Goal: Navigation & Orientation: Find specific page/section

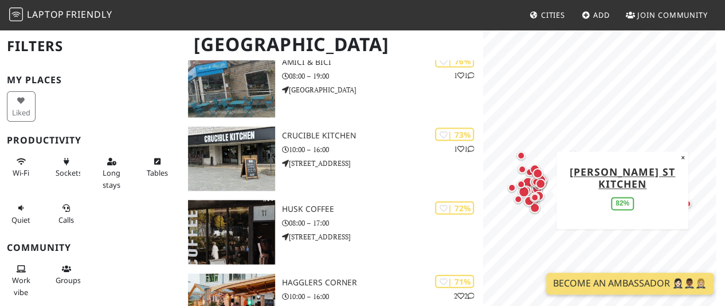
scroll to position [1215, 0]
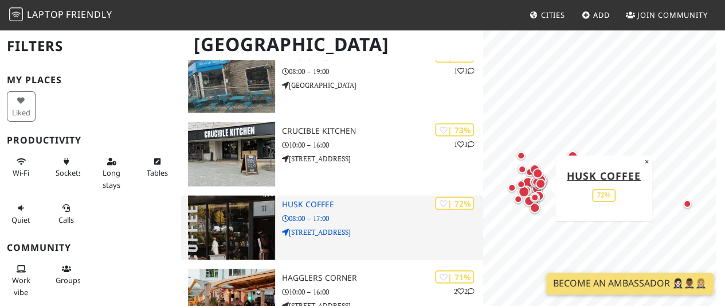
click at [304, 204] on h3 "Husk Coffee" at bounding box center [382, 205] width 201 height 10
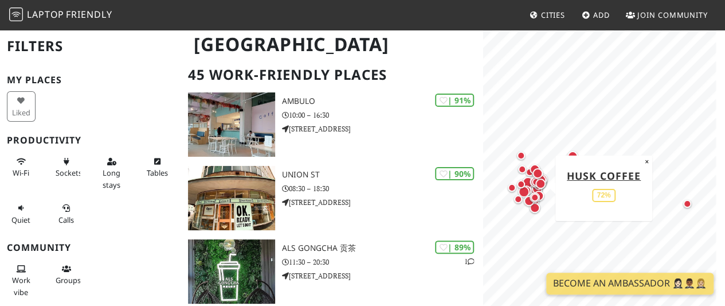
scroll to position [85, 0]
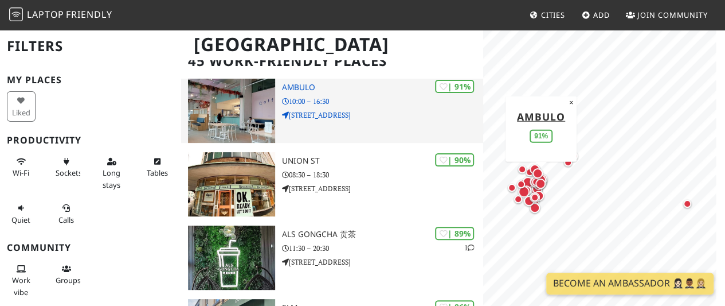
click at [306, 88] on h3 "Ambulo" at bounding box center [382, 88] width 201 height 10
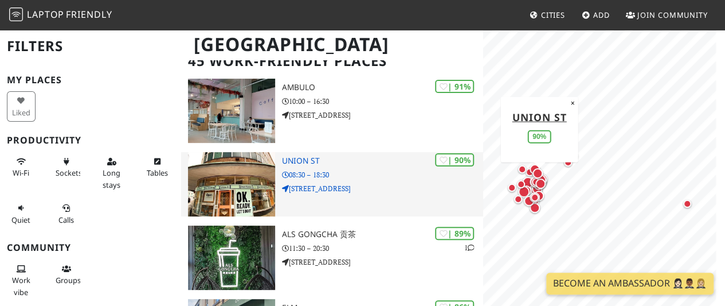
click at [241, 185] on img at bounding box center [231, 184] width 87 height 64
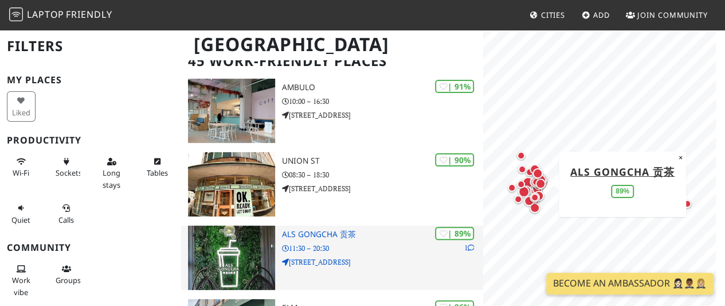
click at [231, 263] on img at bounding box center [231, 257] width 87 height 64
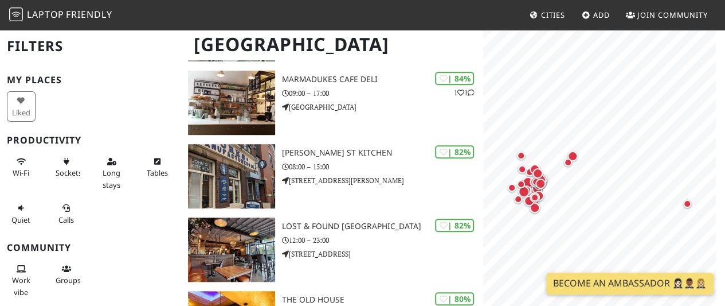
scroll to position [0, 0]
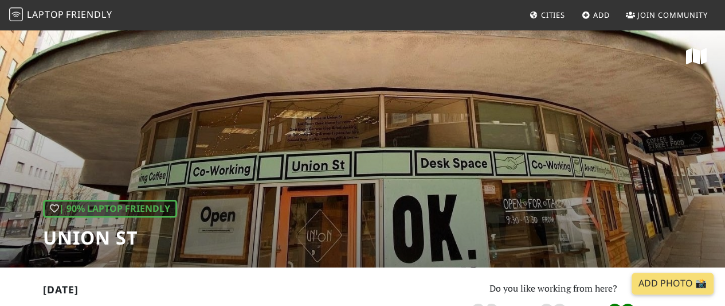
click at [440, 177] on div "| 90% Laptop Friendly Union St" at bounding box center [362, 148] width 725 height 238
